Goal: Task Accomplishment & Management: Use online tool/utility

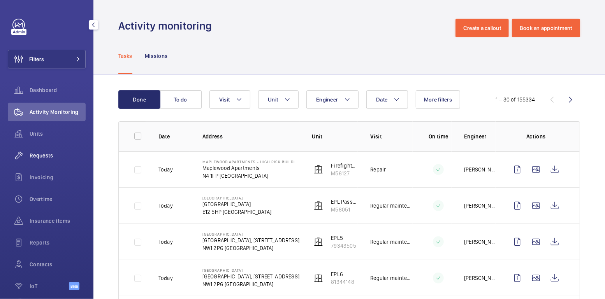
click at [46, 163] on div "Requests" at bounding box center [47, 155] width 78 height 19
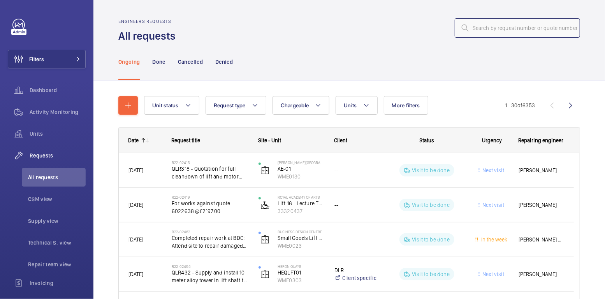
click at [508, 25] on input "text" at bounding box center [517, 27] width 125 height 19
paste input "R25-13144"
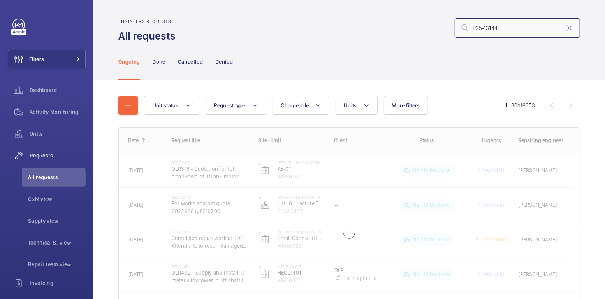
type input "R25-13144"
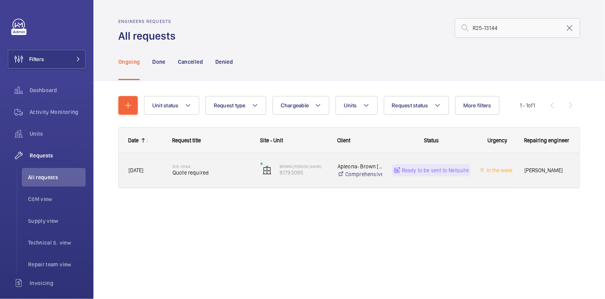
click at [236, 168] on h2 "R25-13144" at bounding box center [211, 166] width 78 height 5
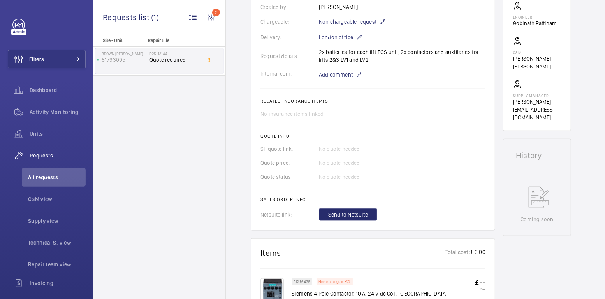
scroll to position [226, 0]
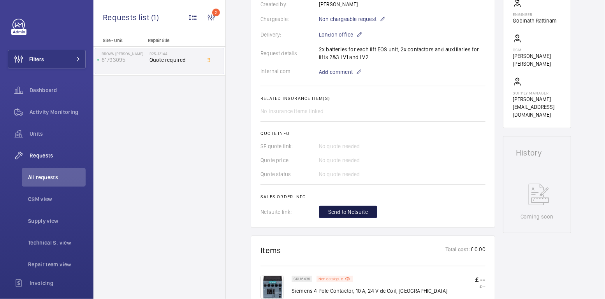
click at [360, 213] on span "Send to Netsuite" at bounding box center [348, 212] width 40 height 8
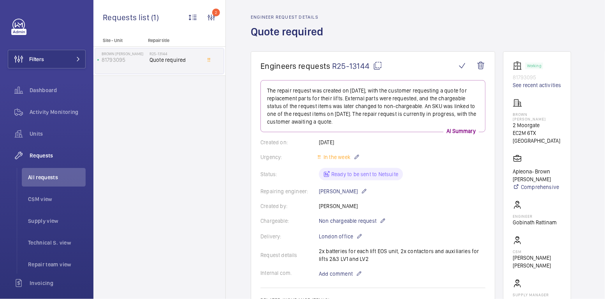
scroll to position [0, 0]
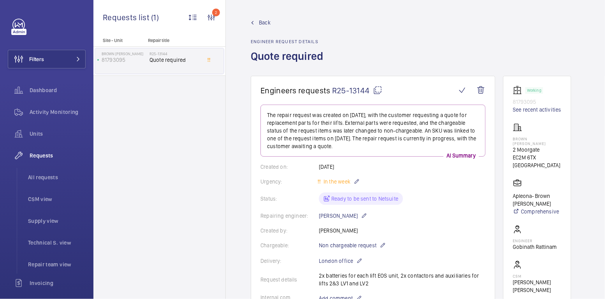
click at [348, 21] on div "Back Engineer request details Quote required" at bounding box center [415, 47] width 329 height 57
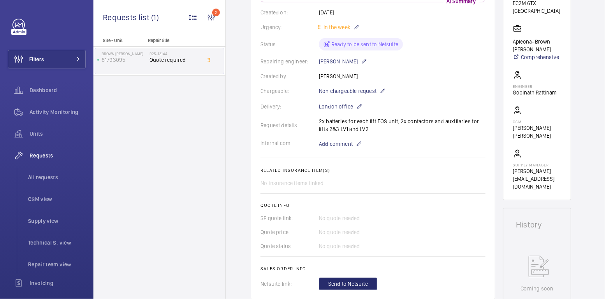
scroll to position [225, 0]
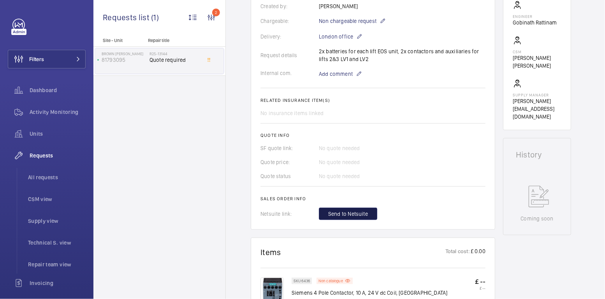
click at [358, 216] on span "Send to Netsuite" at bounding box center [348, 214] width 40 height 8
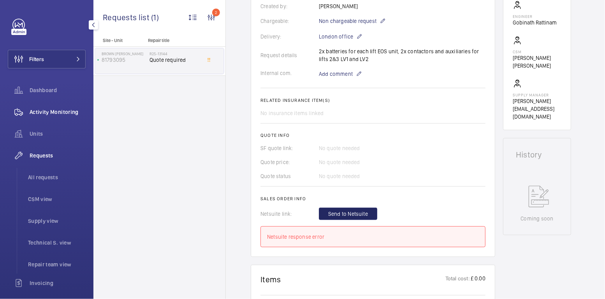
click at [57, 105] on div "Activity Monitoring" at bounding box center [47, 112] width 78 height 19
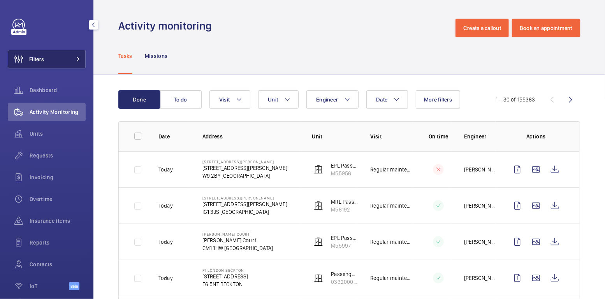
click at [46, 56] on button "Filters" at bounding box center [47, 59] width 78 height 19
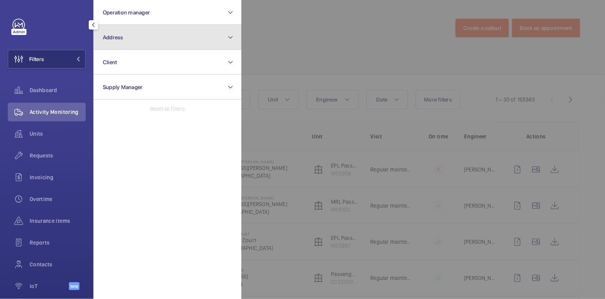
click at [107, 41] on button "Address" at bounding box center [167, 37] width 148 height 25
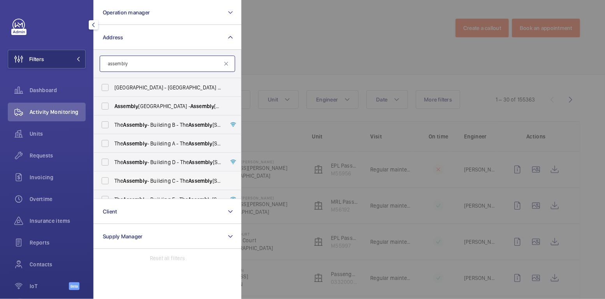
type input "assembly"
click at [158, 180] on span "The Assembly - Building C - The Assembly - Building C, Montrose Crescent, WEMBL…" at bounding box center [167, 181] width 107 height 8
click at [134, 178] on span "Assembly" at bounding box center [135, 181] width 24 height 6
click at [113, 178] on input "The Assembly - Building C - The Assembly - Building C, Montrose Crescent, WEMBL…" at bounding box center [105, 181] width 16 height 16
checkbox input "true"
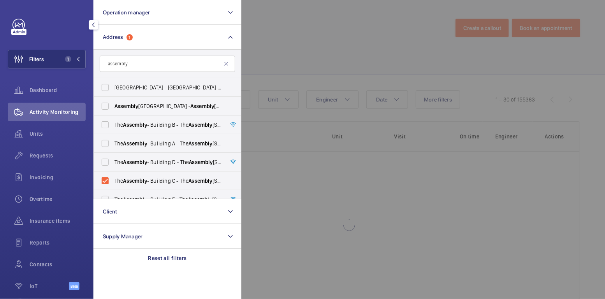
click at [319, 48] on div at bounding box center [543, 149] width 605 height 299
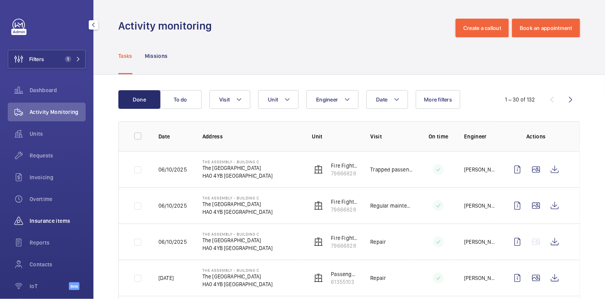
click at [45, 216] on div "Insurance items" at bounding box center [47, 221] width 78 height 19
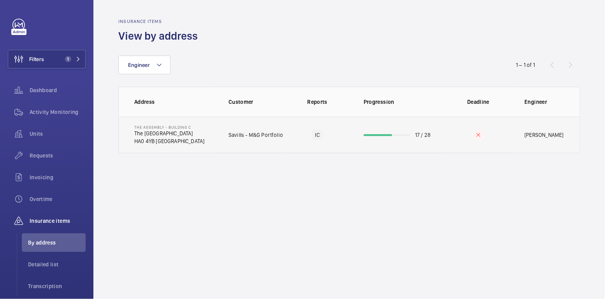
click at [367, 134] on div at bounding box center [377, 135] width 28 height 2
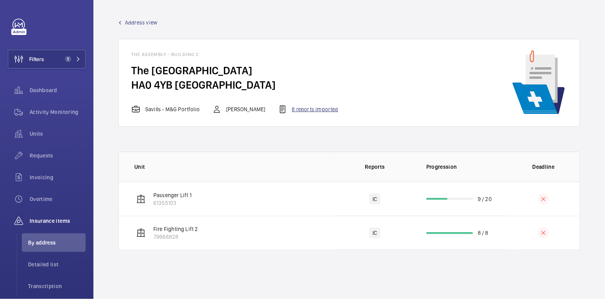
click at [303, 110] on div "8 reports imported" at bounding box center [308, 109] width 60 height 9
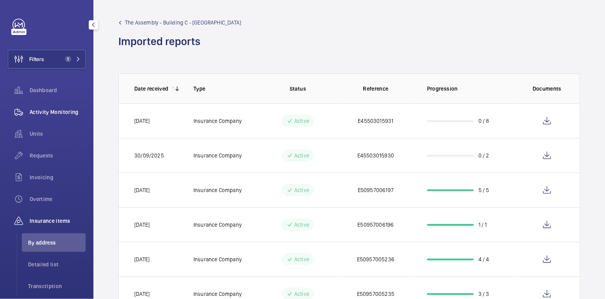
click at [45, 117] on div "Activity Monitoring" at bounding box center [47, 112] width 78 height 19
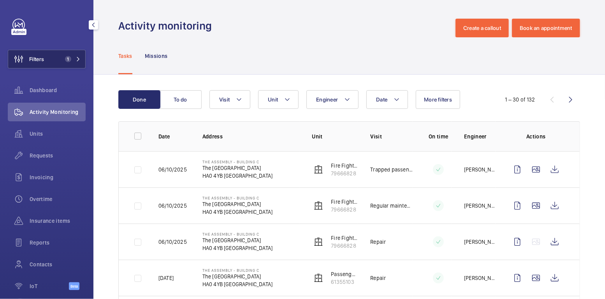
click at [62, 59] on span "1" at bounding box center [66, 59] width 9 height 6
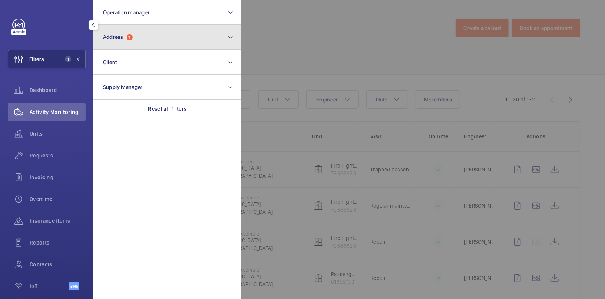
click at [159, 38] on button "Address 1" at bounding box center [167, 37] width 148 height 25
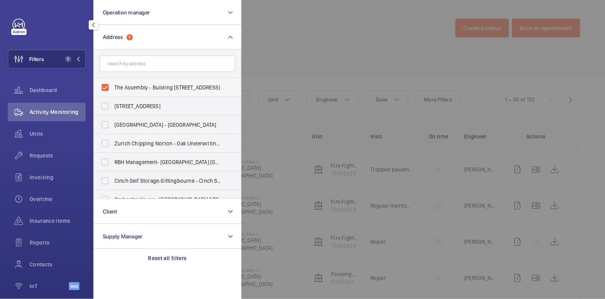
click at [134, 87] on span "The Assembly - Building C - The Assembly - Building C, Montrose Crescent, WEMBL…" at bounding box center [167, 88] width 107 height 8
click at [113, 87] on input "The Assembly - Building C - The Assembly - Building C, Montrose Crescent, WEMBL…" at bounding box center [105, 88] width 16 height 16
checkbox input "false"
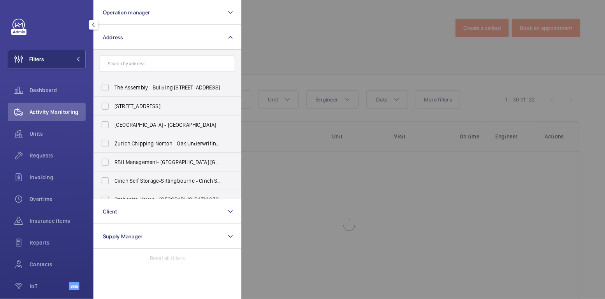
click at [309, 31] on div at bounding box center [543, 149] width 605 height 299
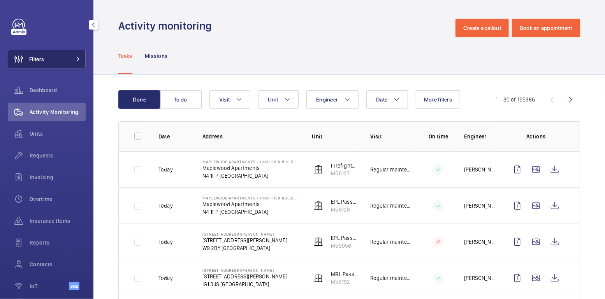
click at [59, 57] on button "Filters" at bounding box center [47, 59] width 78 height 19
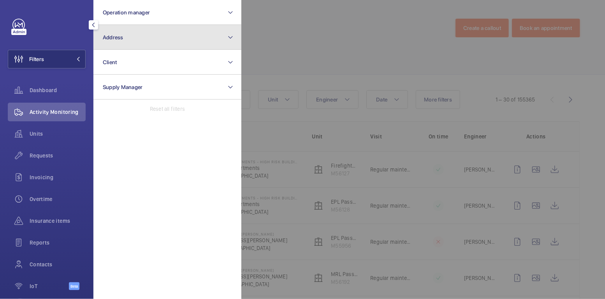
click at [127, 35] on button "Address" at bounding box center [167, 37] width 148 height 25
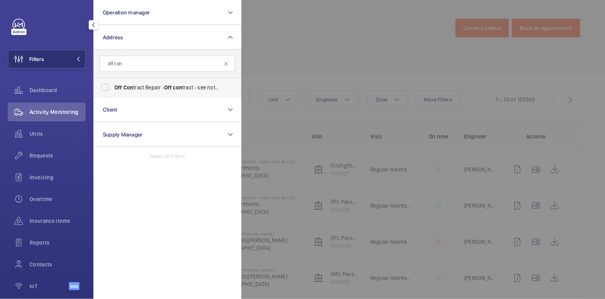
type input "off con"
click at [165, 88] on span "Off" at bounding box center [168, 87] width 8 height 6
click at [113, 88] on input "Off Con tract Repair - Off con tract - see notes in description, LONDON XXXX" at bounding box center [105, 88] width 16 height 16
checkbox input "true"
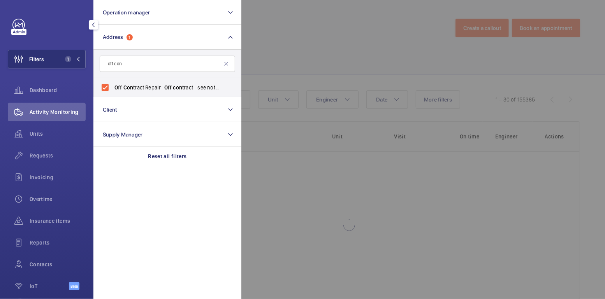
click at [325, 35] on div at bounding box center [543, 149] width 605 height 299
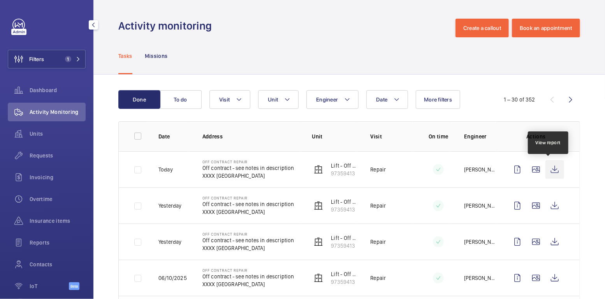
click at [547, 170] on wm-front-icon-button at bounding box center [554, 169] width 19 height 19
